Goal: Task Accomplishment & Management: Complete application form

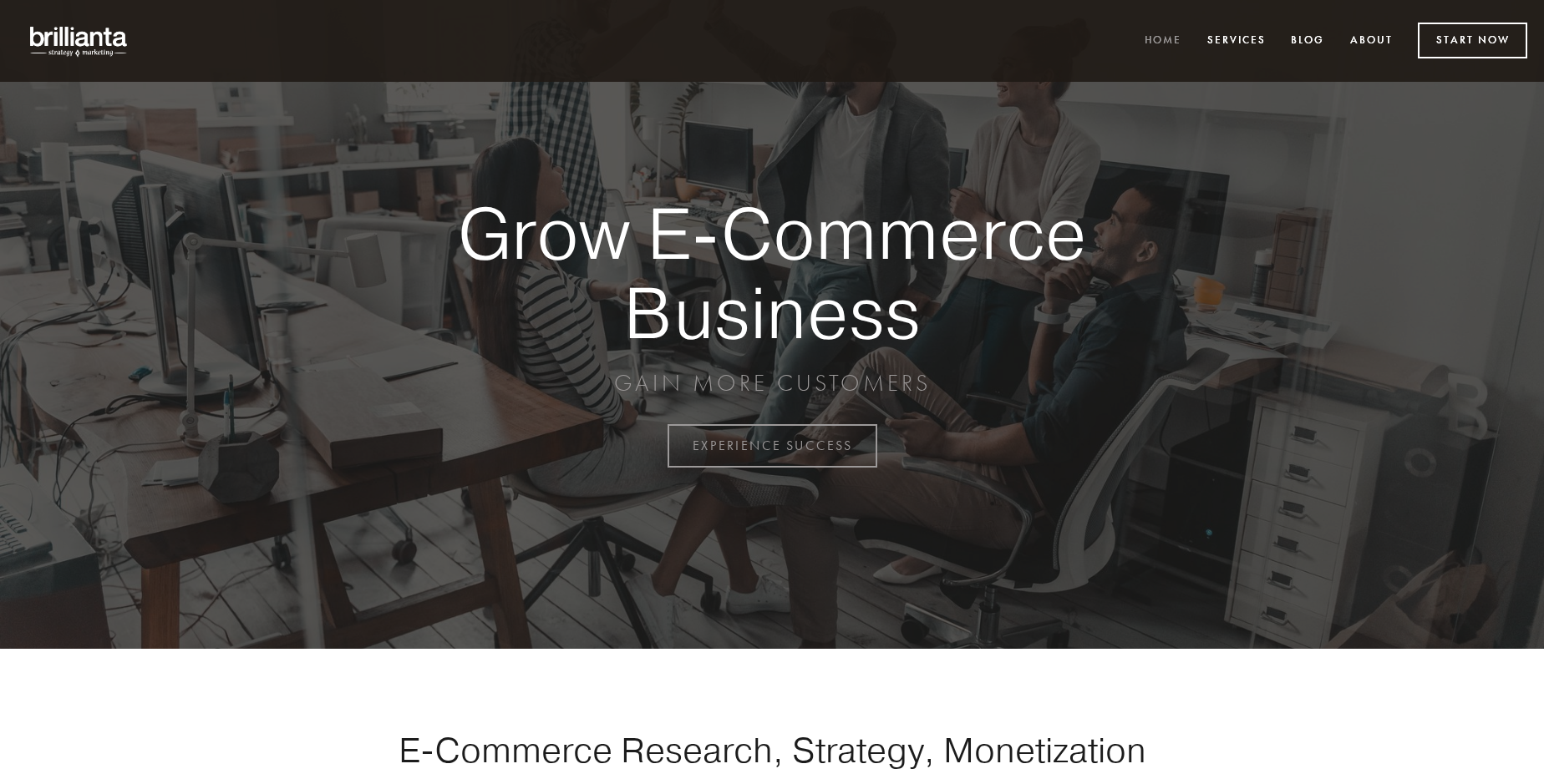
scroll to position [4378, 0]
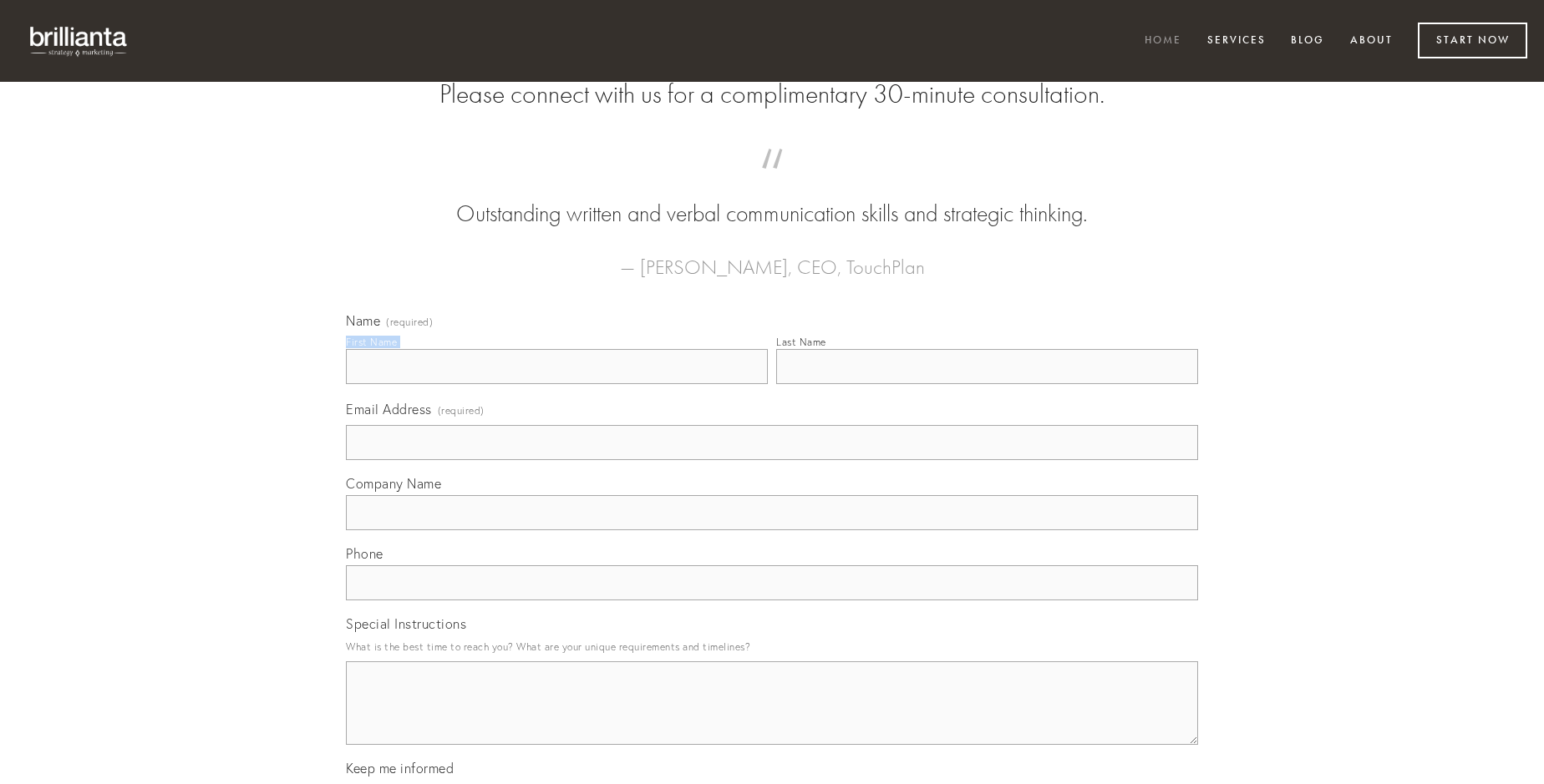
type input "[PERSON_NAME]"
click at [987, 384] on input "Last Name" at bounding box center [987, 367] width 422 height 35
type input "[PERSON_NAME]"
click at [772, 460] on input "Email Address (required)" at bounding box center [772, 442] width 853 height 35
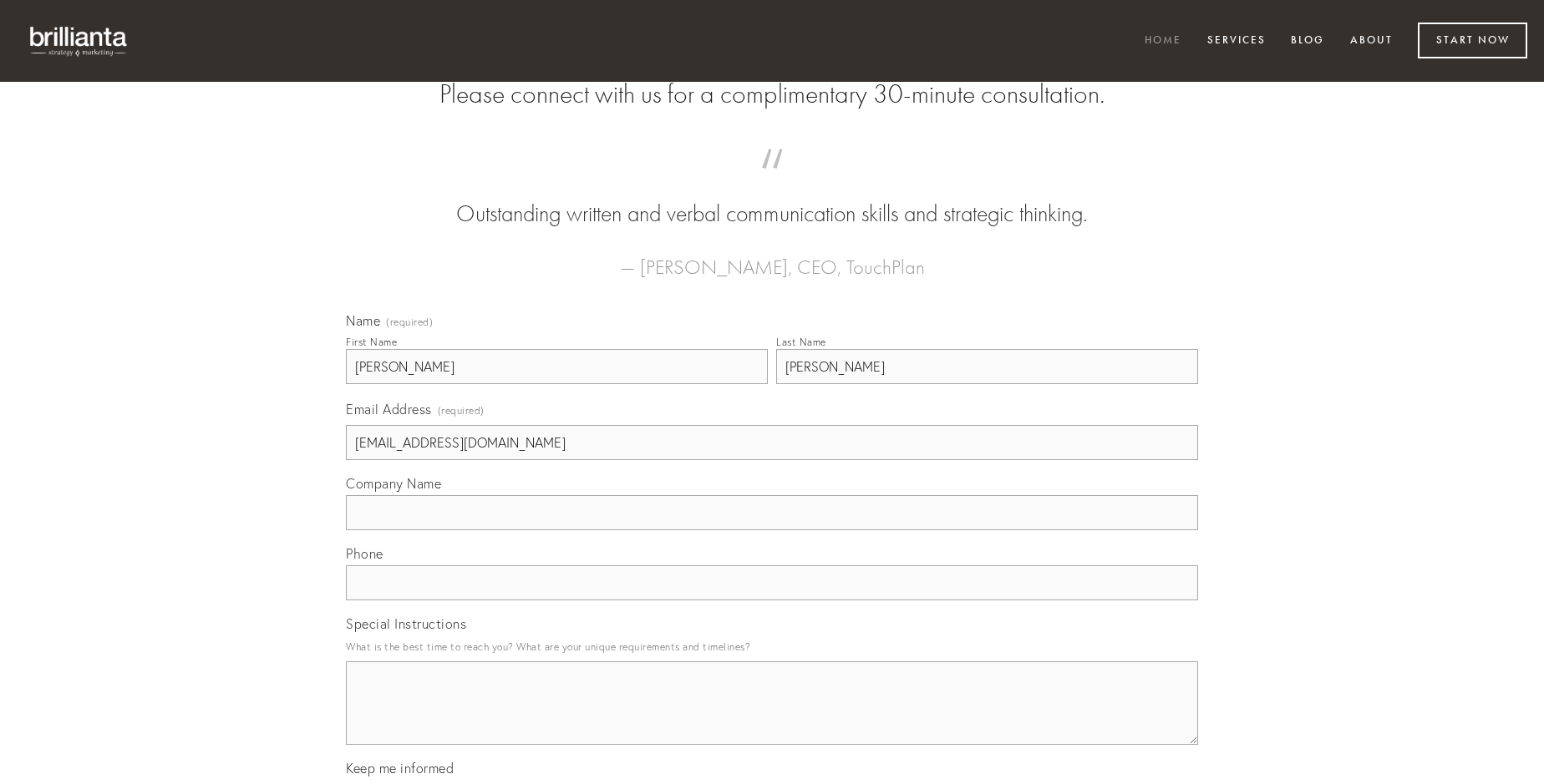
type input "[EMAIL_ADDRESS][DOMAIN_NAME]"
click at [772, 530] on input "Company Name" at bounding box center [772, 513] width 853 height 35
type input "illo"
click at [772, 600] on input "text" at bounding box center [772, 583] width 853 height 35
click at [772, 718] on textarea "Special Instructions" at bounding box center [772, 703] width 853 height 83
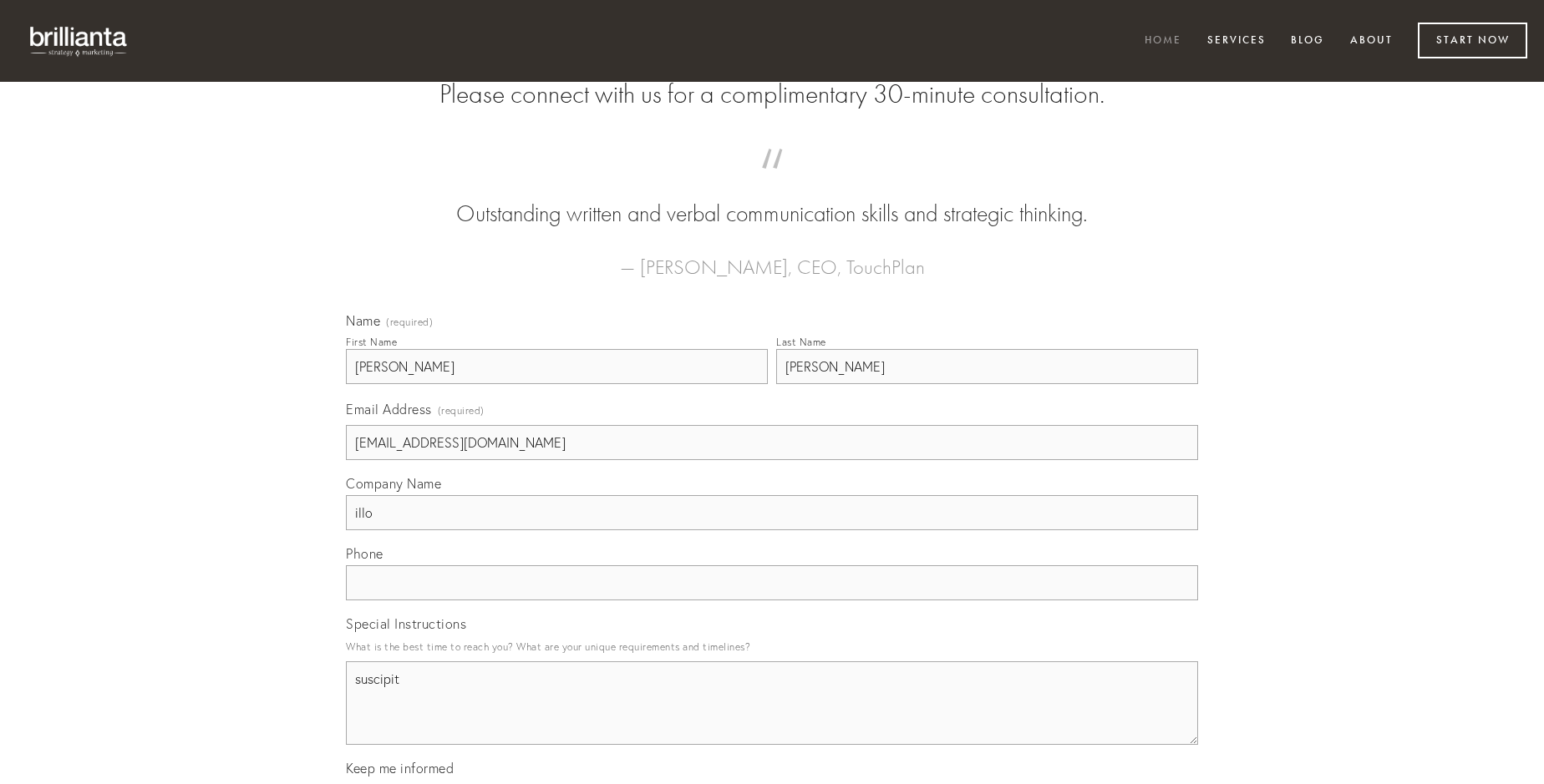
type textarea "suscipit"
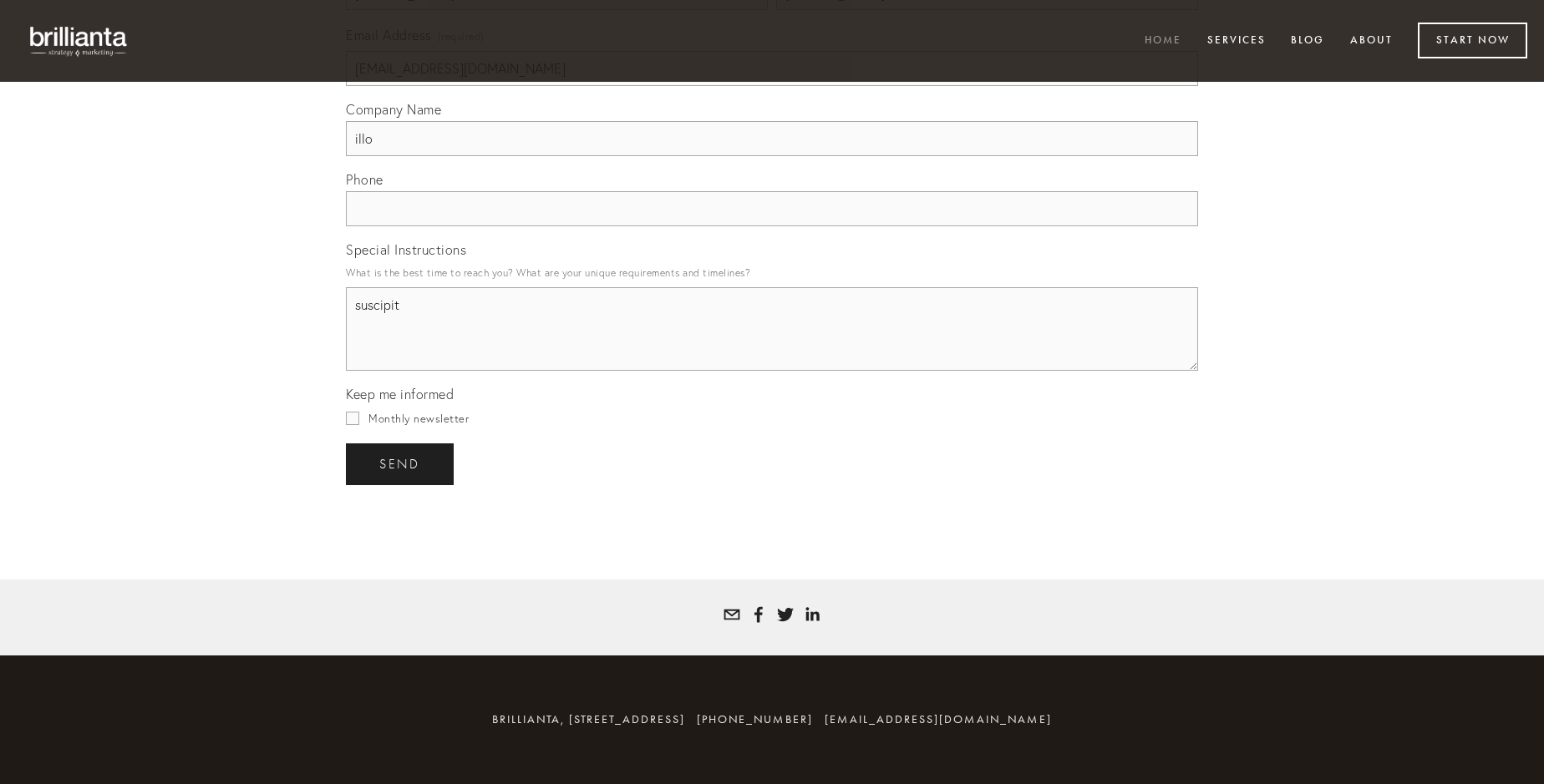
click at [401, 464] on span "send" at bounding box center [400, 464] width 41 height 15
